Goal: Task Accomplishment & Management: Manage account settings

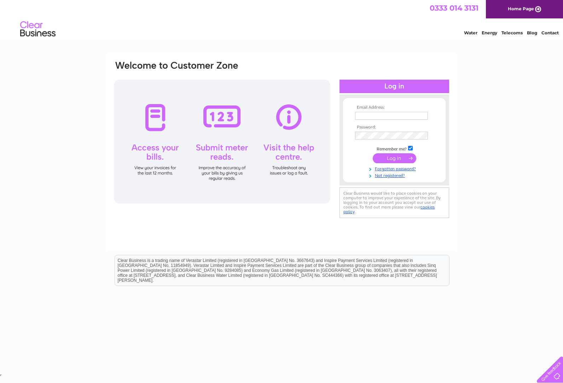
type input "[PERSON_NAME][EMAIL_ADDRESS][PERSON_NAME][DOMAIN_NAME]"
click at [393, 154] on input "submit" at bounding box center [394, 158] width 43 height 10
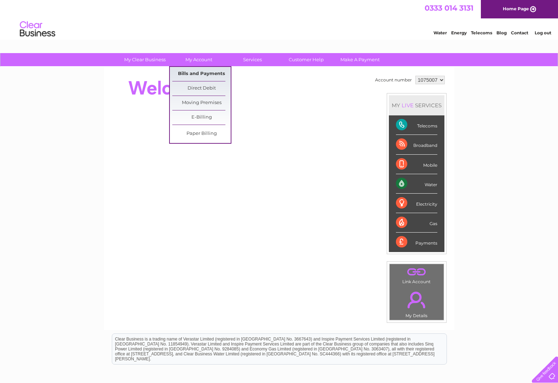
click at [210, 72] on link "Bills and Payments" at bounding box center [201, 74] width 58 height 14
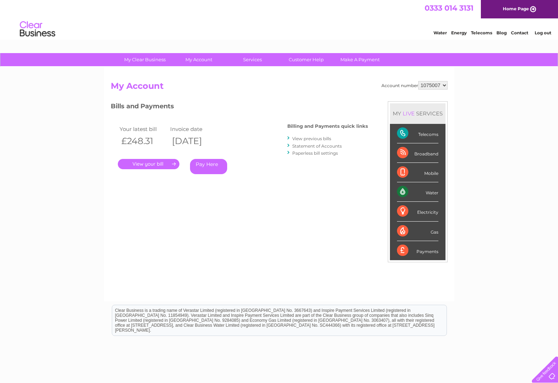
click at [162, 164] on link "." at bounding box center [149, 164] width 62 height 10
